Goal: Task Accomplishment & Management: Manage account settings

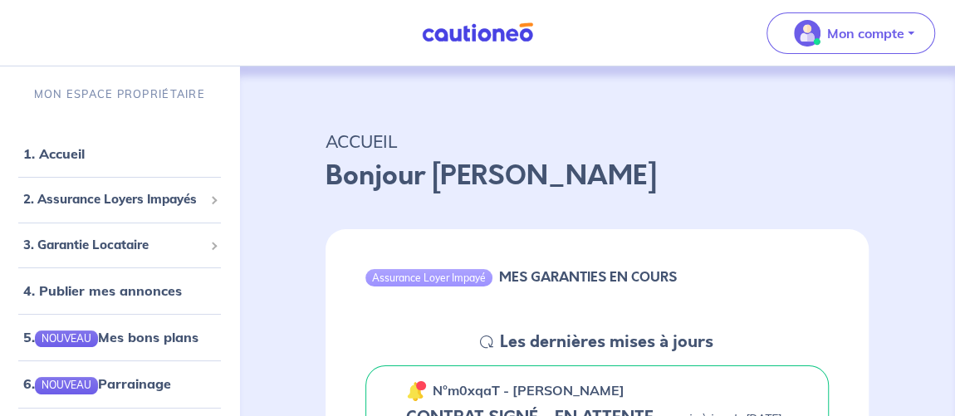
click at [395, 274] on div "Assurance Loyer Impayé" at bounding box center [429, 277] width 127 height 17
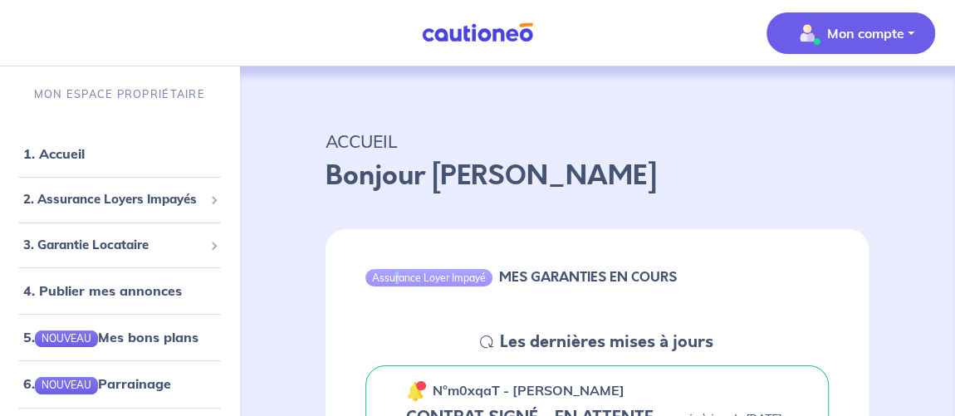
click at [855, 40] on p "Mon compte" at bounding box center [865, 33] width 77 height 20
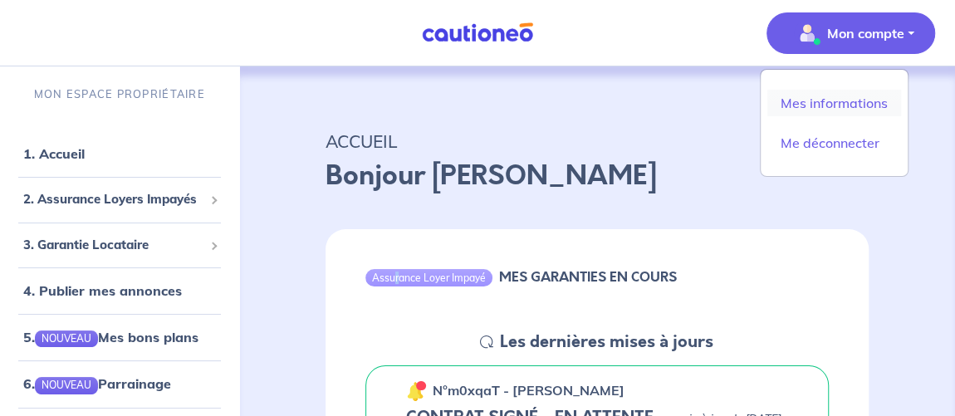
click at [812, 95] on link "Mes informations" at bounding box center [835, 103] width 134 height 27
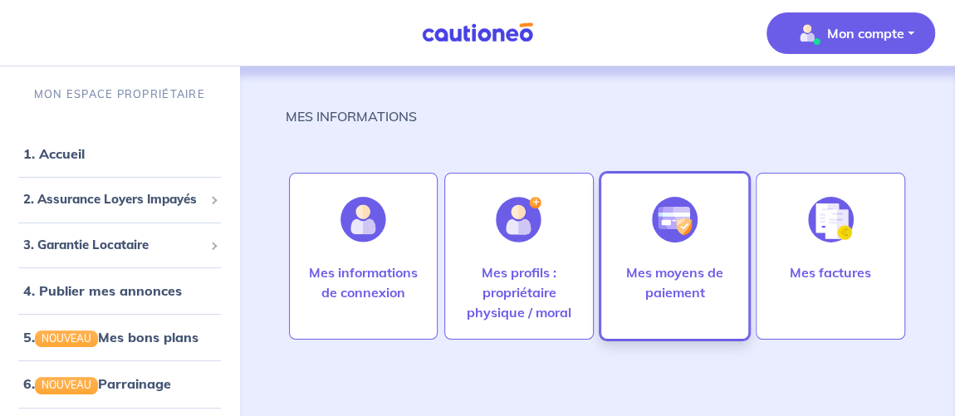
click at [706, 272] on p "Mes moyens de paiement" at bounding box center [675, 283] width 115 height 40
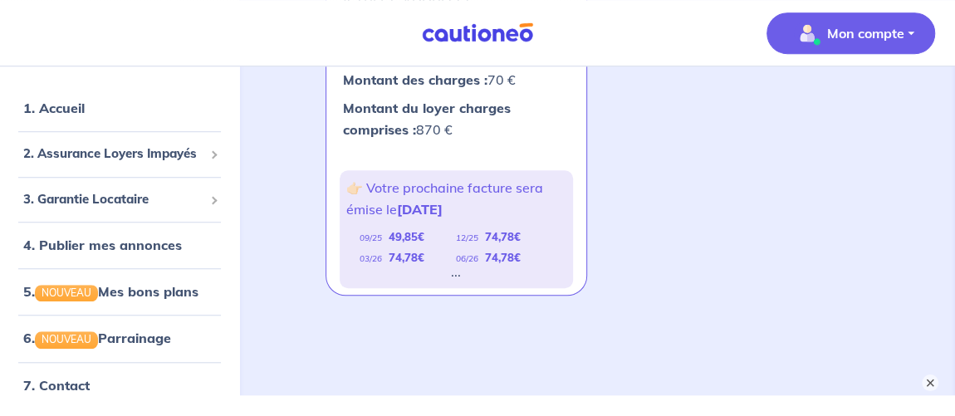
scroll to position [604, 0]
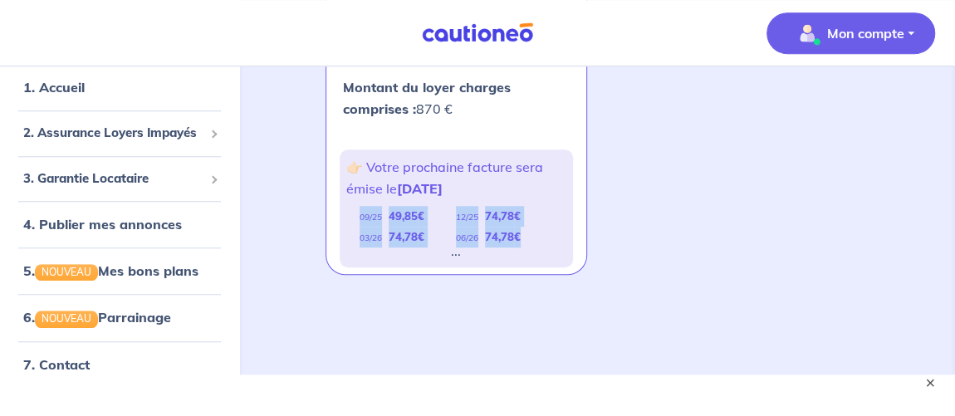
drag, startPoint x: 356, startPoint y: 214, endPoint x: 526, endPoint y: 234, distance: 170.6
click at [526, 234] on div "09/25 49,85 € 12/25 74,78 € 03/26 74,78 € 06/26 74,78 € ..." at bounding box center [456, 230] width 220 height 48
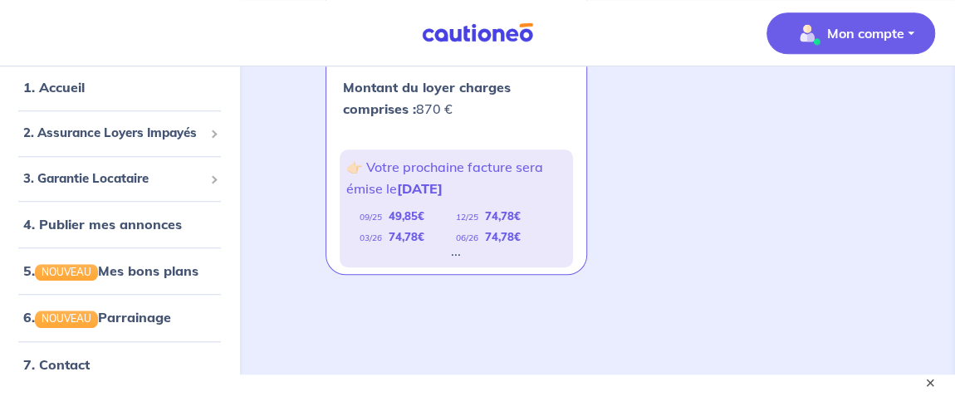
click at [456, 249] on div "..." at bounding box center [456, 251] width 10 height 7
click at [940, 383] on button "×" at bounding box center [931, 383] width 20 height 20
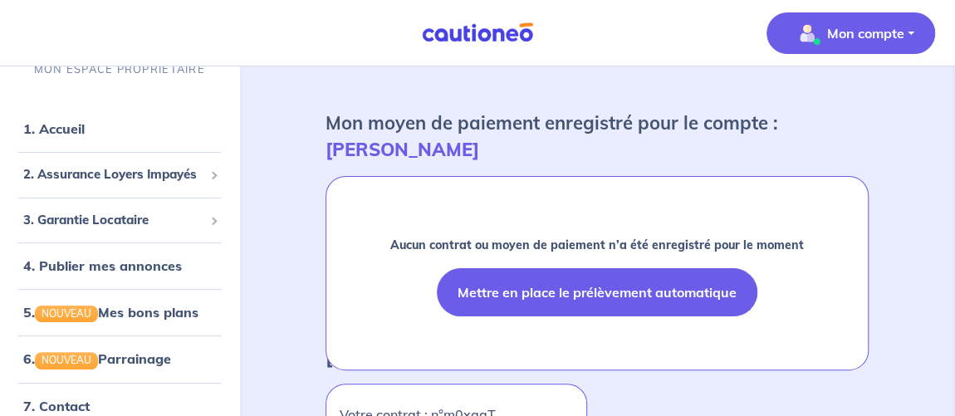
scroll to position [0, 0]
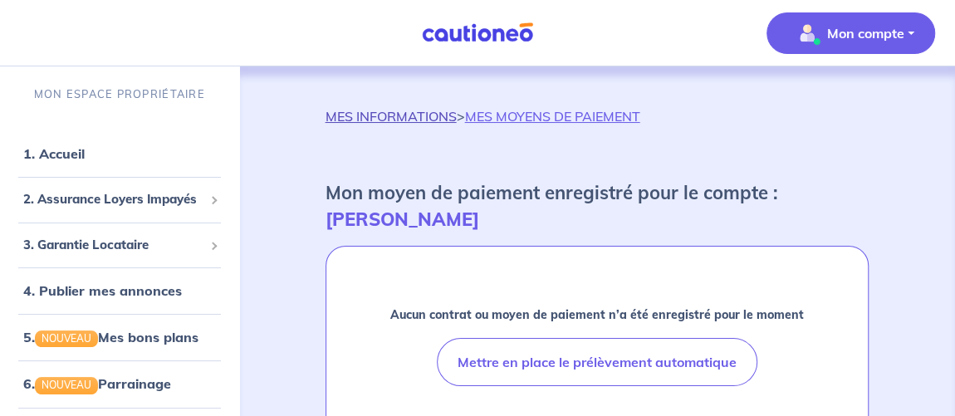
click at [399, 115] on link "MES INFORMATIONS" at bounding box center [391, 116] width 131 height 17
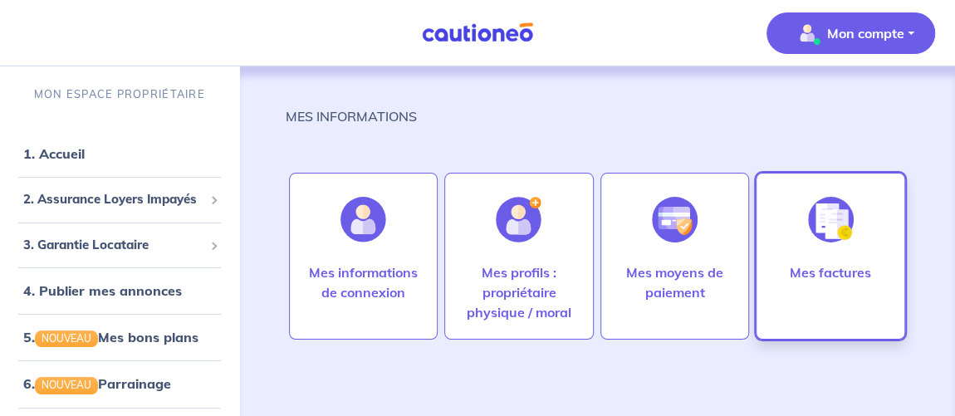
click at [807, 257] on div at bounding box center [831, 220] width 72 height 86
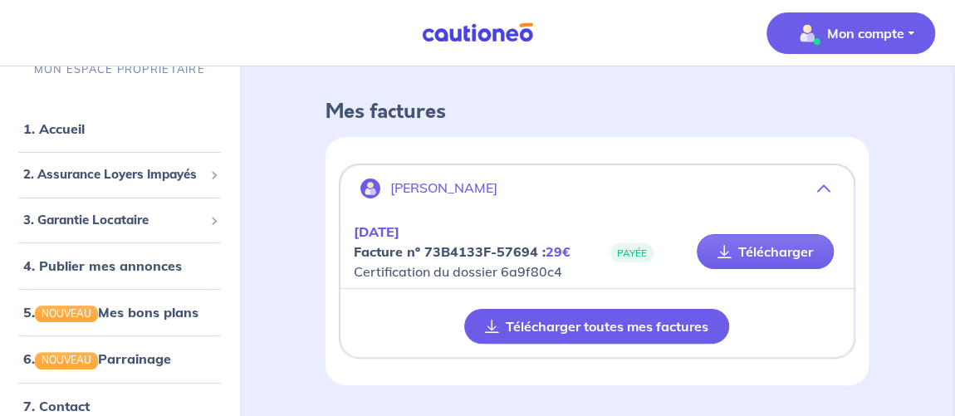
scroll to position [106, 0]
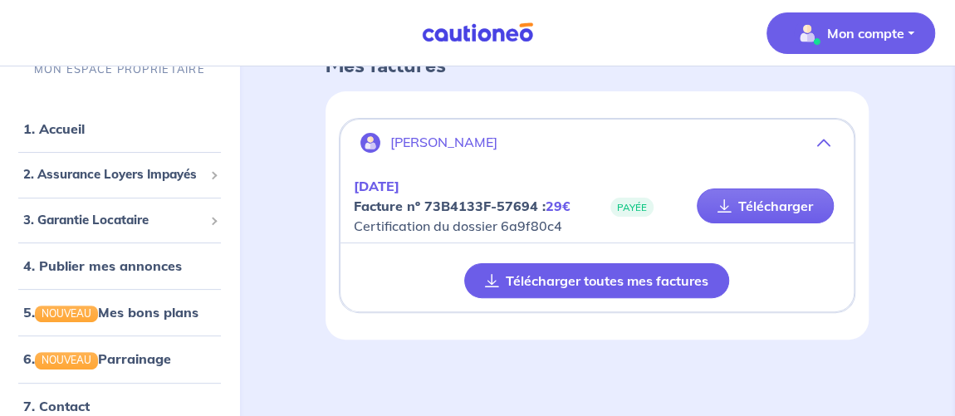
click at [518, 265] on button "Télécharger toutes mes factures" at bounding box center [596, 280] width 265 height 35
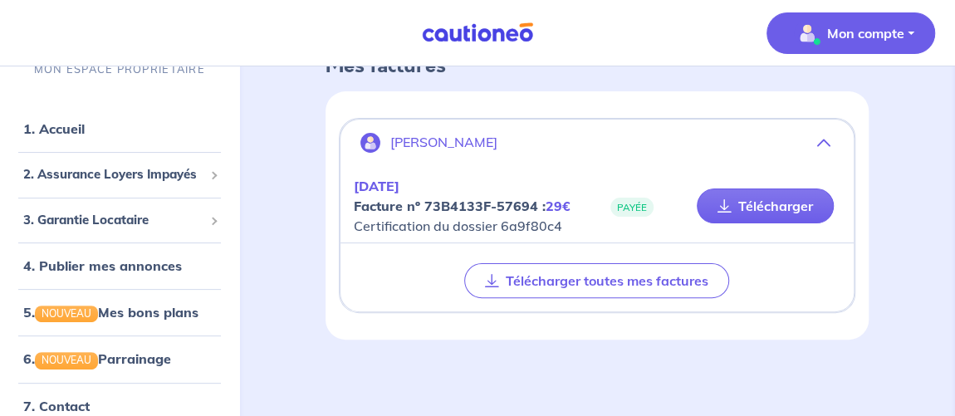
scroll to position [0, 0]
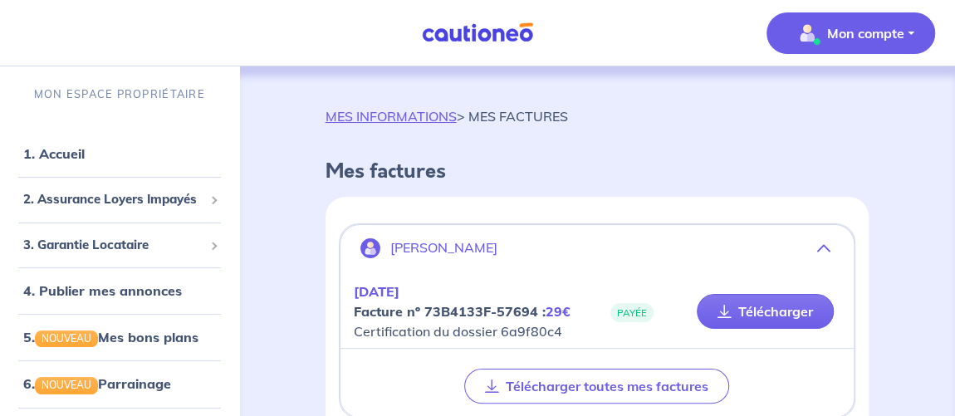
drag, startPoint x: 540, startPoint y: -22, endPoint x: 470, endPoint y: -91, distance: 98.1
click at [470, 0] on html "Mon compte MON ESPACE PROPRIÉTAIRE 1. Accueil 2. Assurance Loyers Impayés Sousc…" at bounding box center [477, 262] width 955 height 525
